Goal: Find specific page/section: Find specific page/section

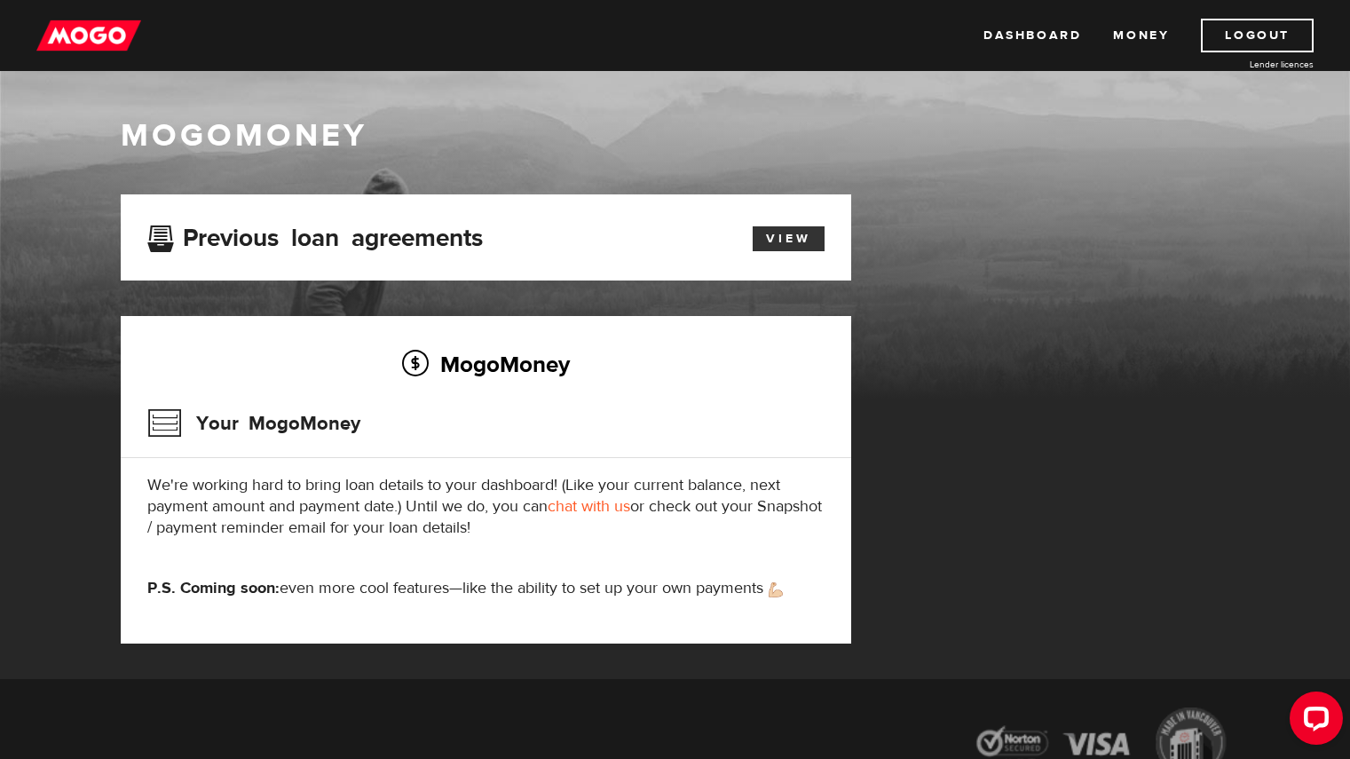
click at [782, 235] on link "View" at bounding box center [789, 238] width 72 height 25
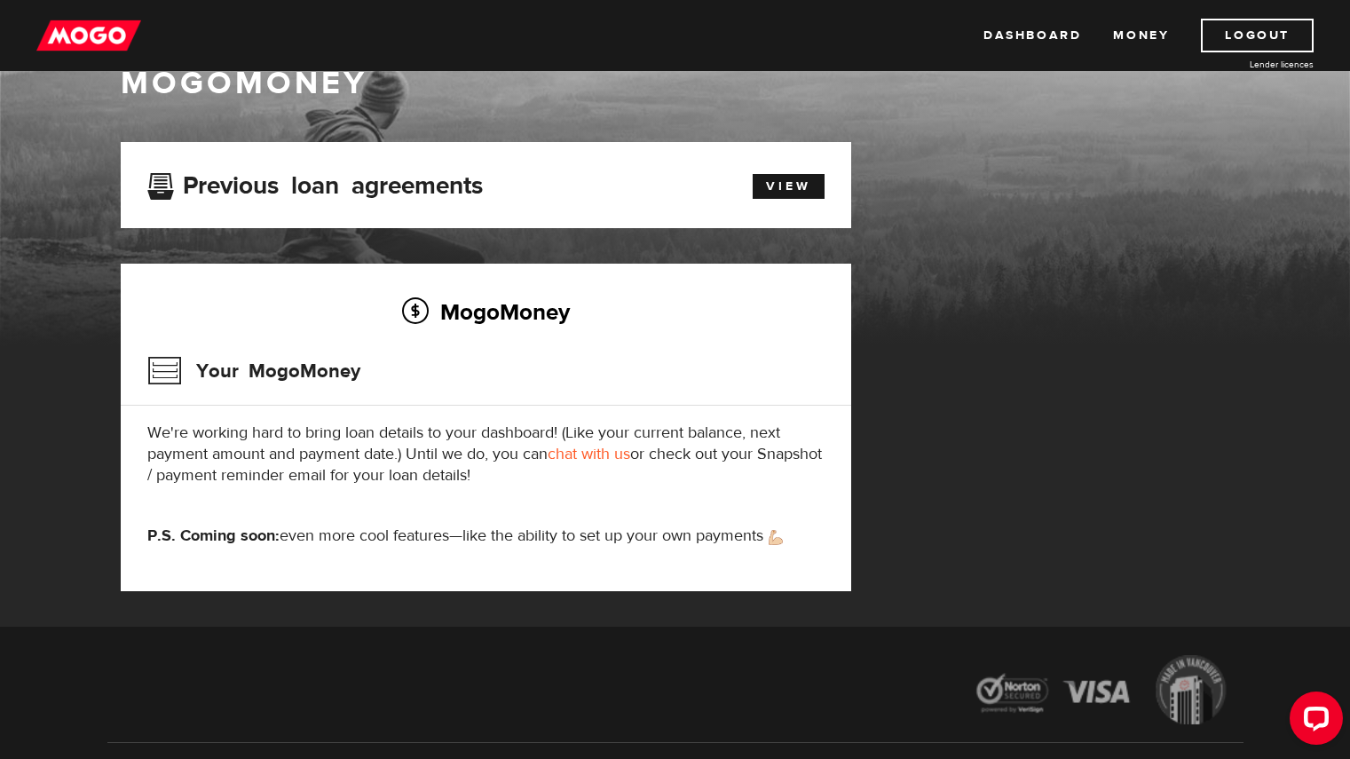
scroll to position [51, 0]
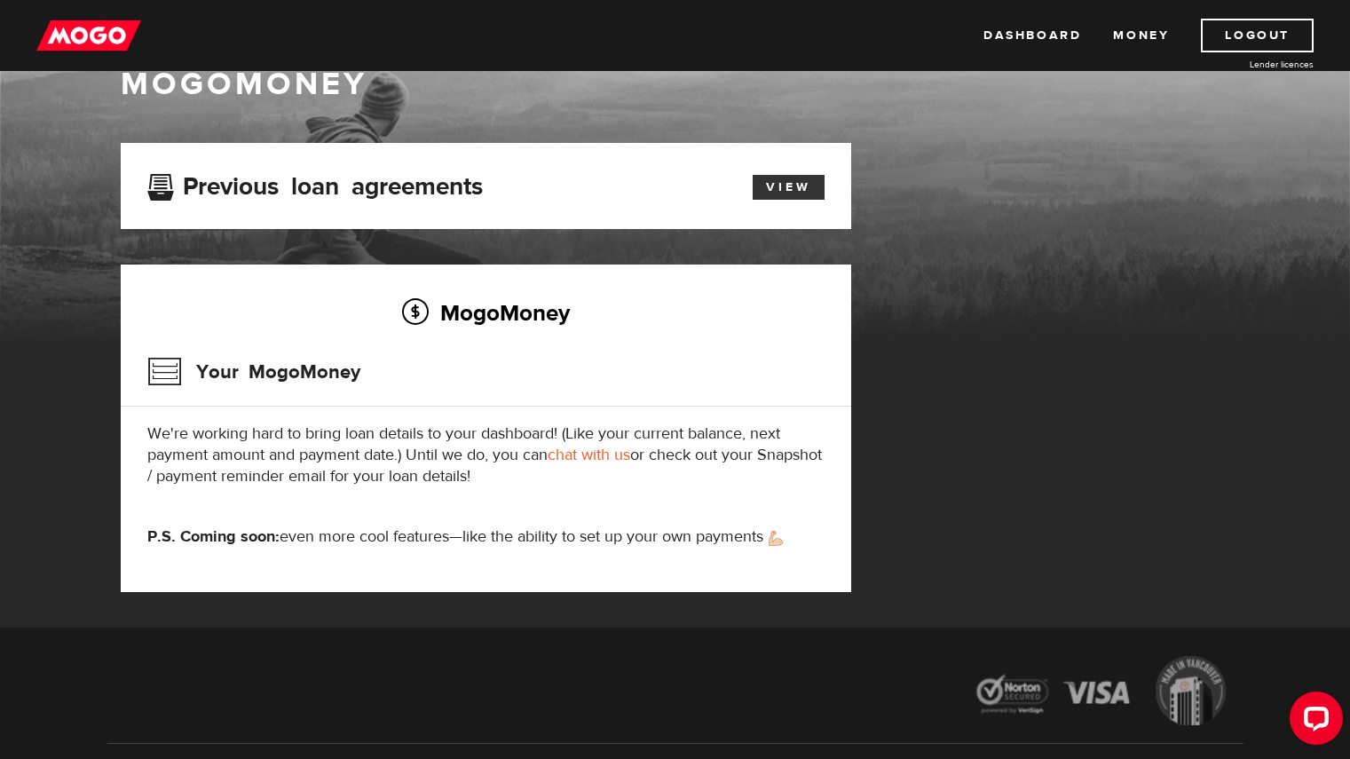
click at [764, 182] on link "View" at bounding box center [789, 187] width 72 height 25
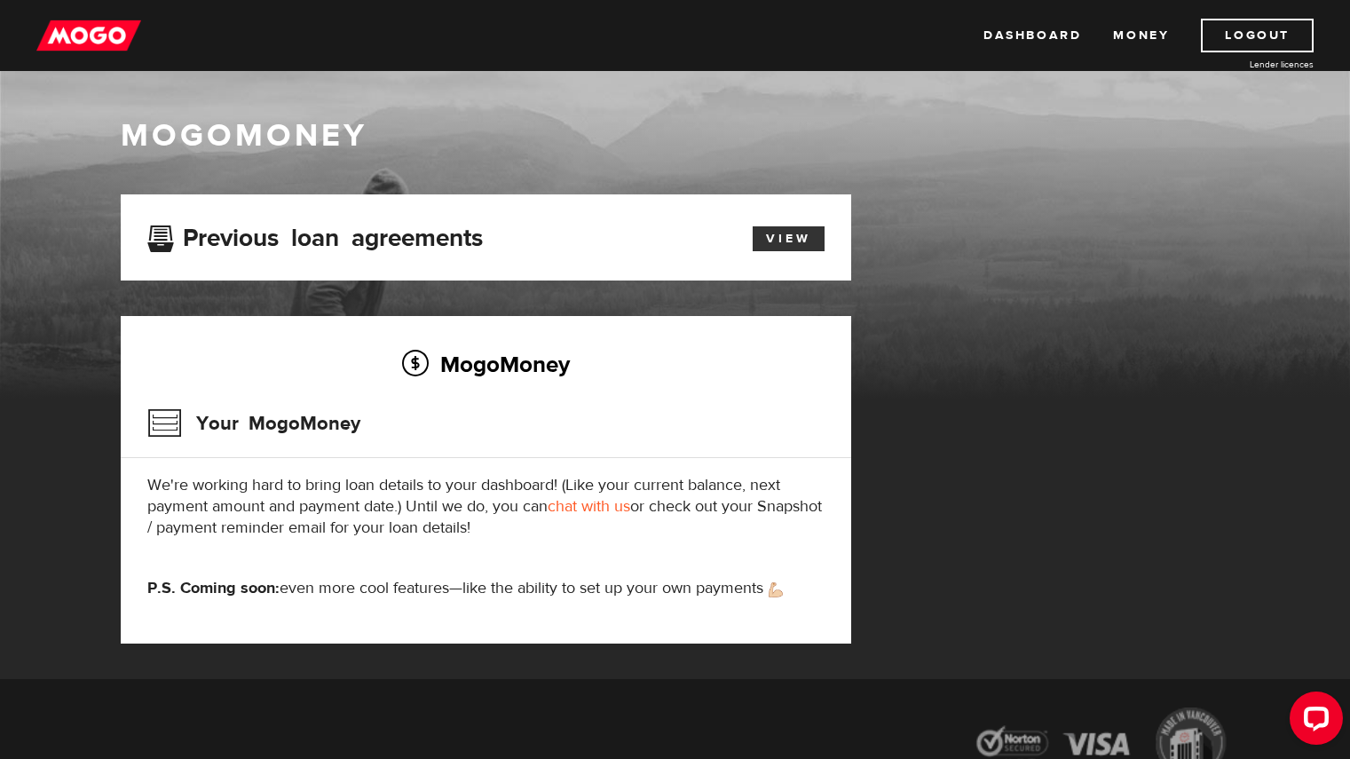
click at [785, 235] on link "View" at bounding box center [789, 238] width 72 height 25
click at [1152, 34] on link "Money" at bounding box center [1141, 36] width 56 height 34
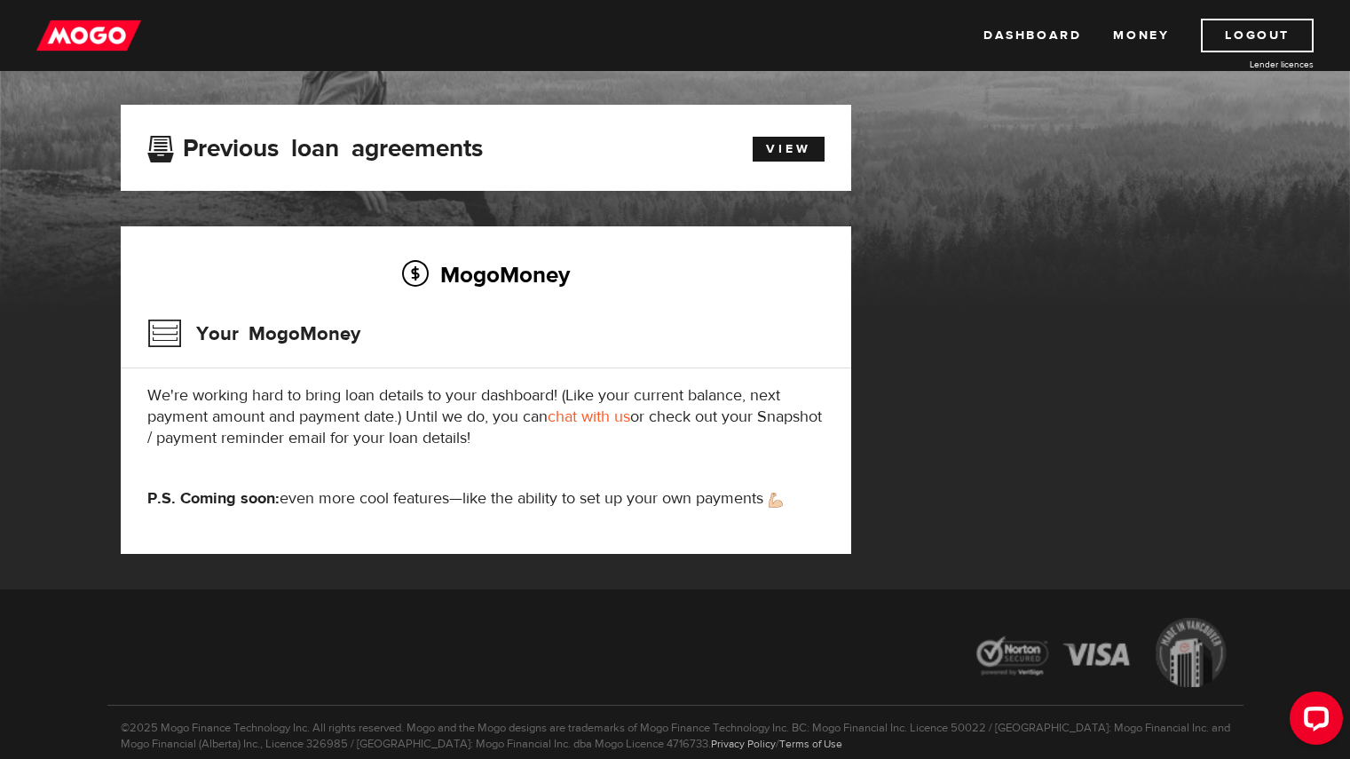
scroll to position [94, 0]
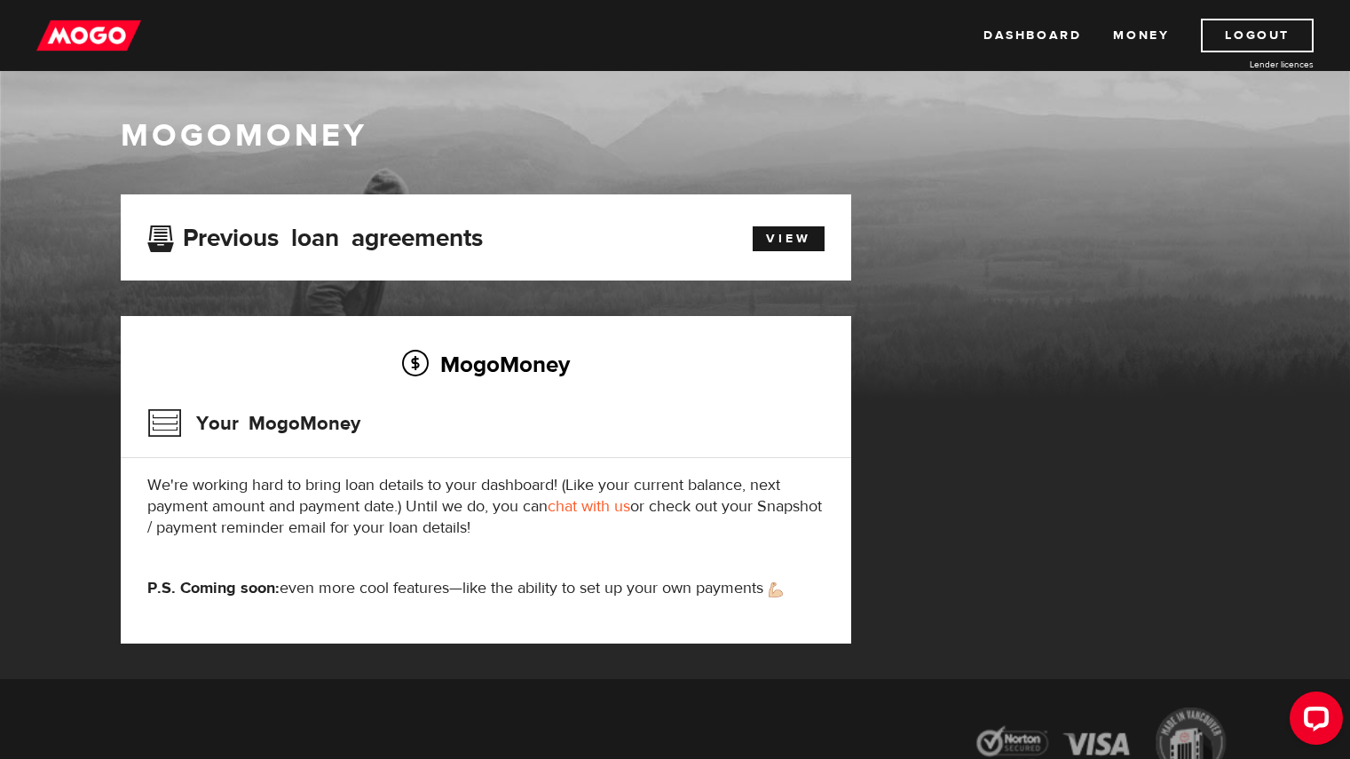
click at [446, 368] on h2 "MogoMoney" at bounding box center [485, 363] width 677 height 37
click at [1045, 46] on link "Dashboard" at bounding box center [1032, 36] width 98 height 34
click at [1008, 46] on link "Dashboard" at bounding box center [1032, 36] width 98 height 34
